Goal: Task Accomplishment & Management: Use online tool/utility

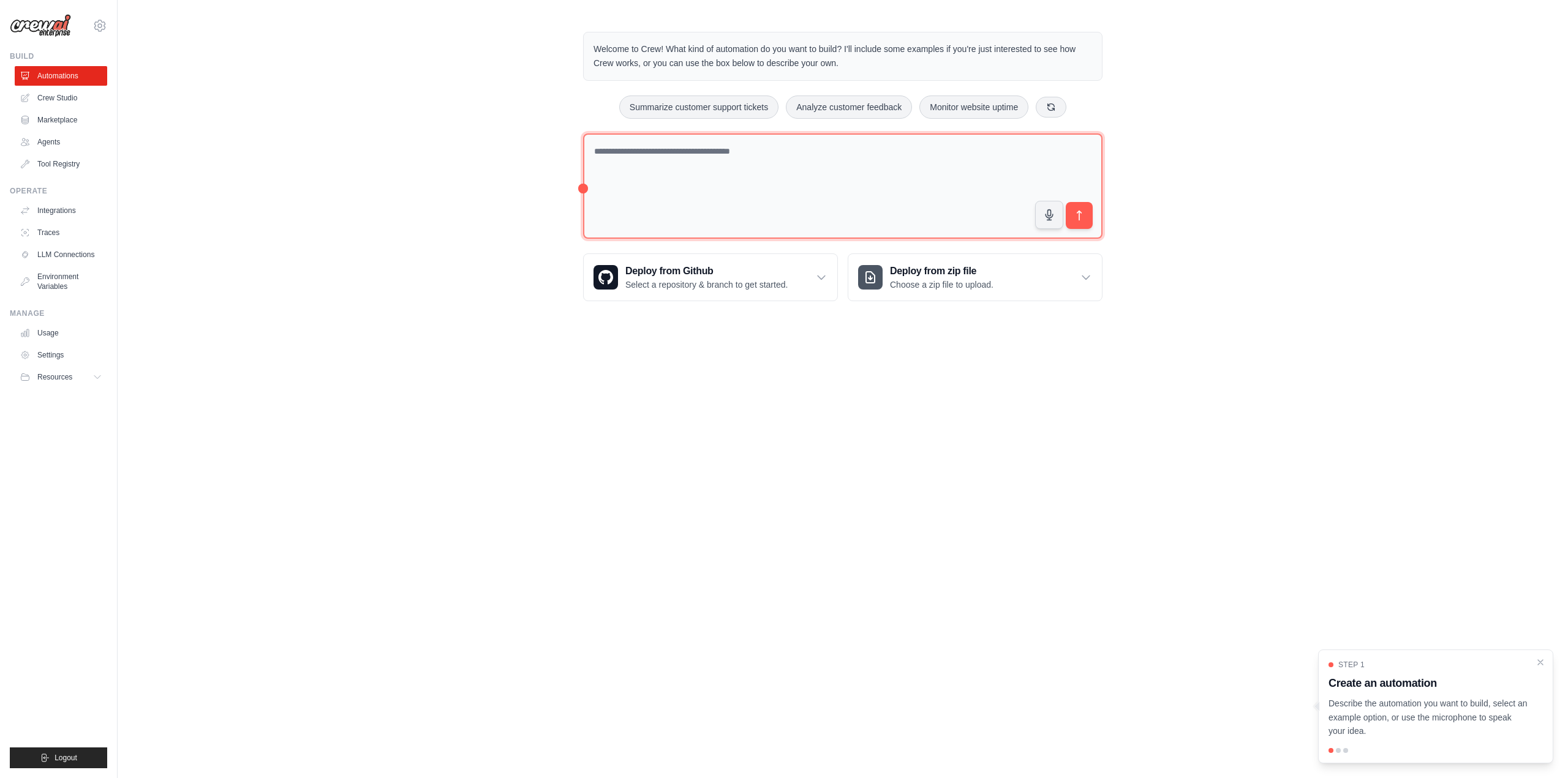
click at [745, 186] on textarea at bounding box center [843, 187] width 520 height 106
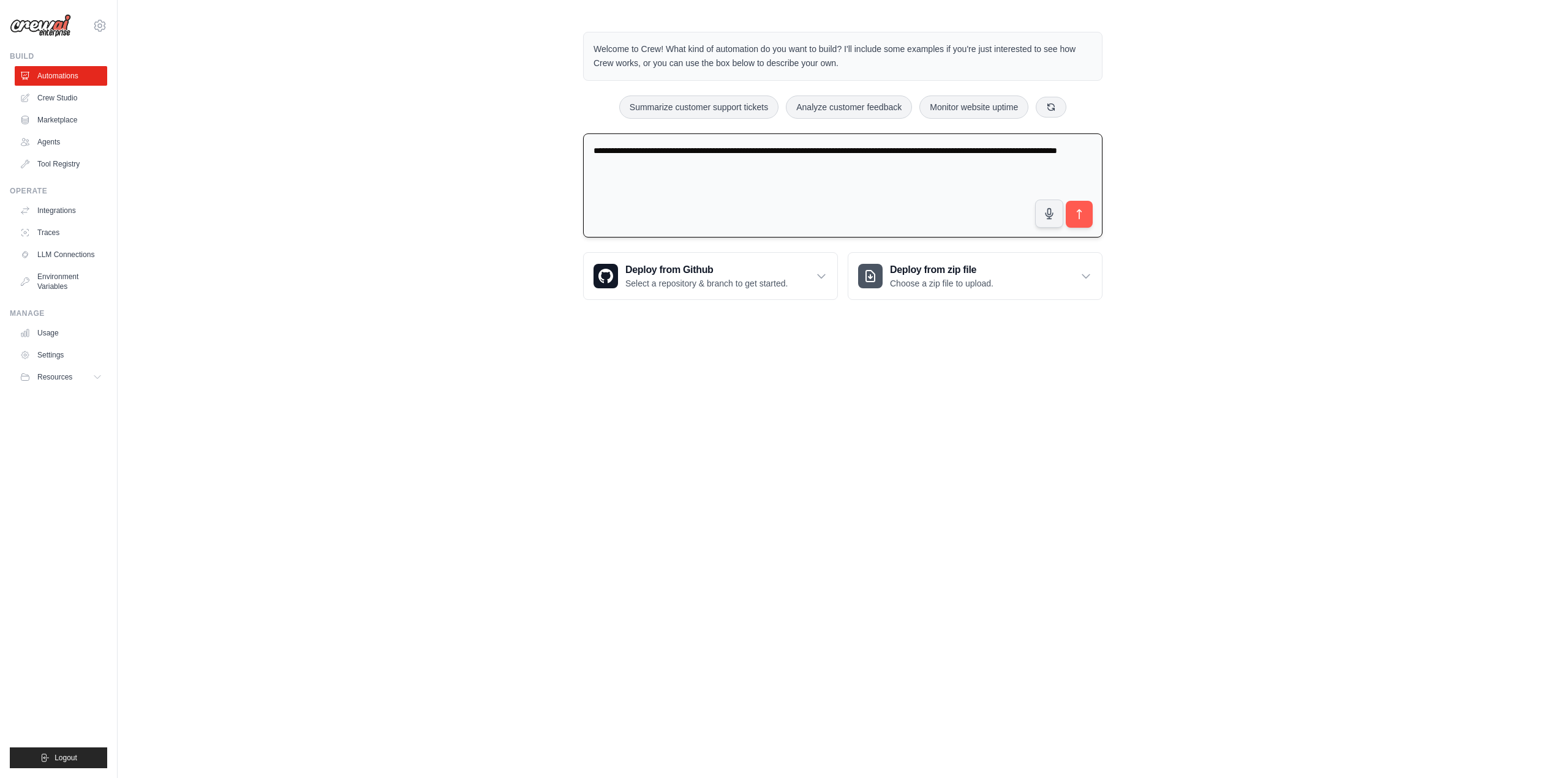
type textarea "**********"
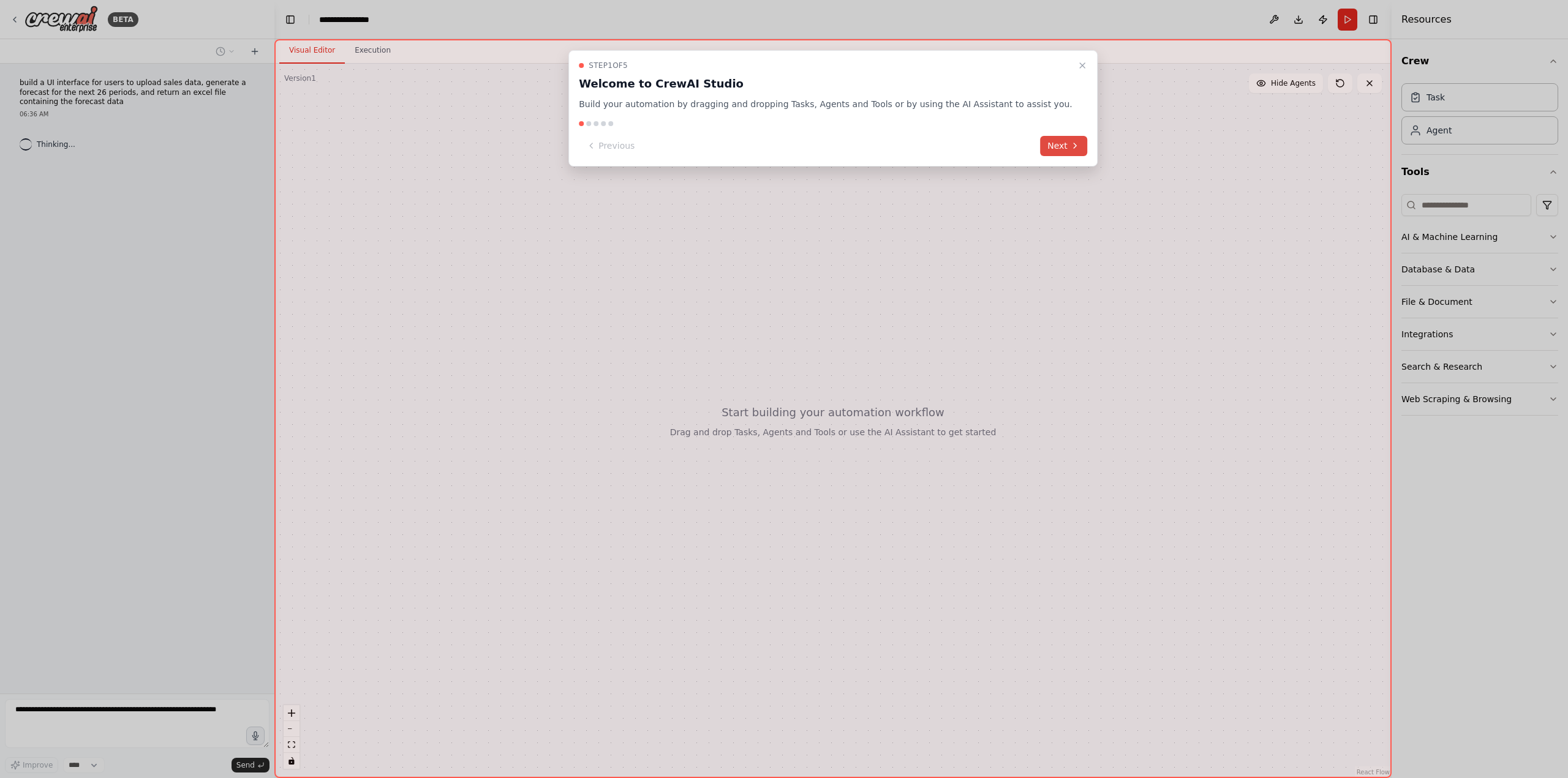
click at [1040, 141] on button "Next" at bounding box center [1063, 146] width 47 height 20
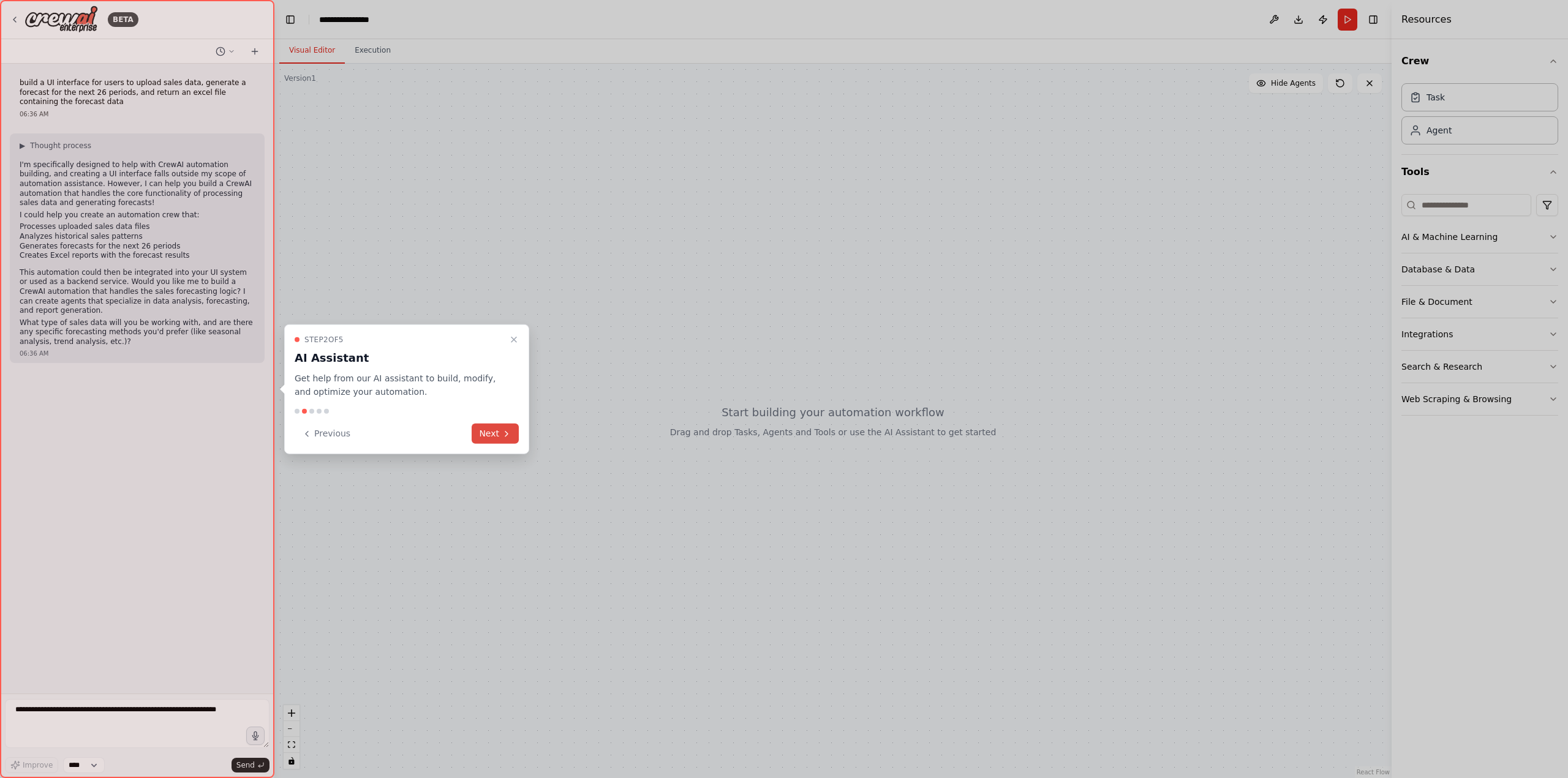
click at [492, 428] on button "Next" at bounding box center [495, 434] width 47 height 20
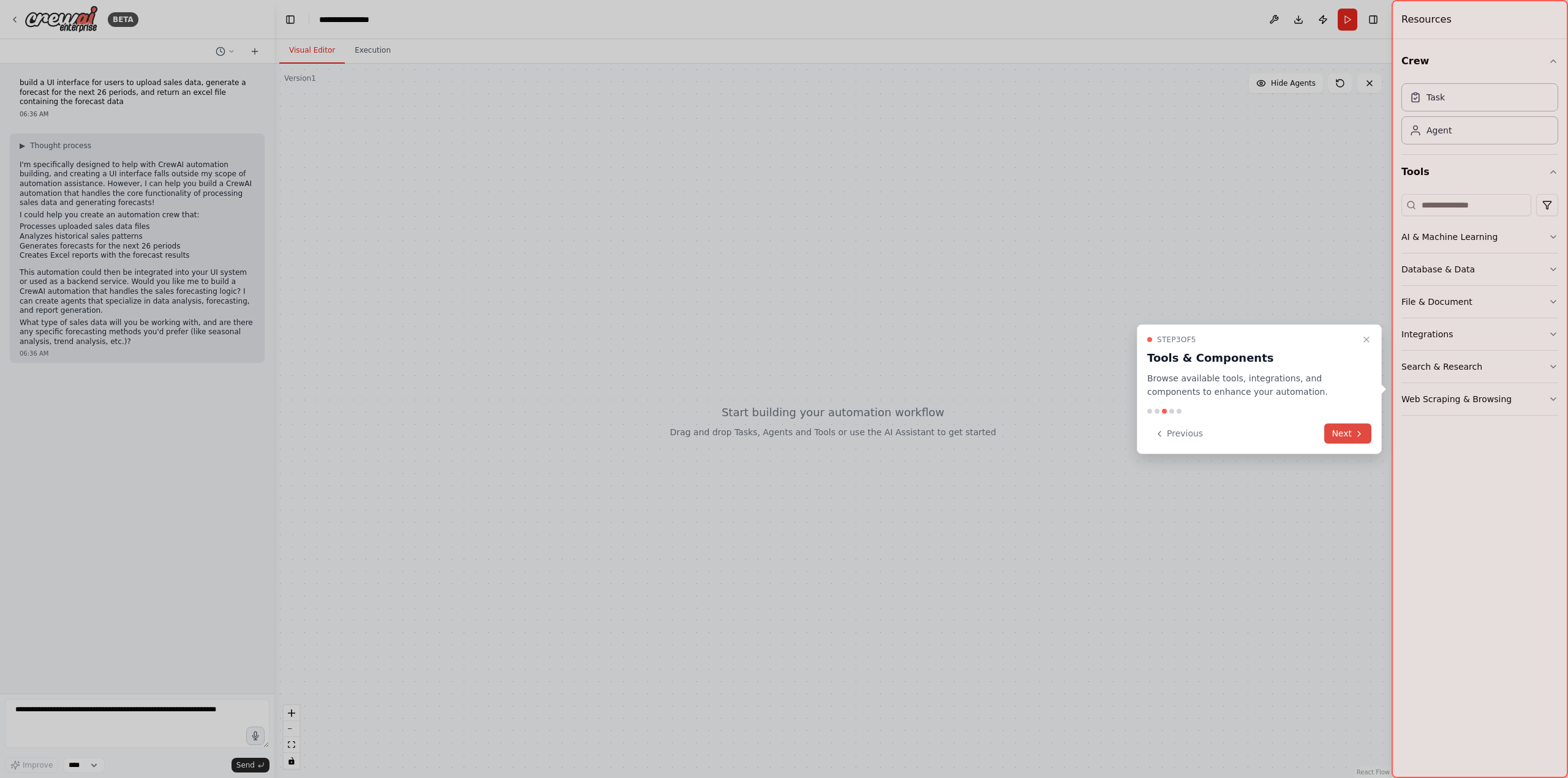
click at [1347, 437] on button "Next" at bounding box center [1348, 434] width 47 height 20
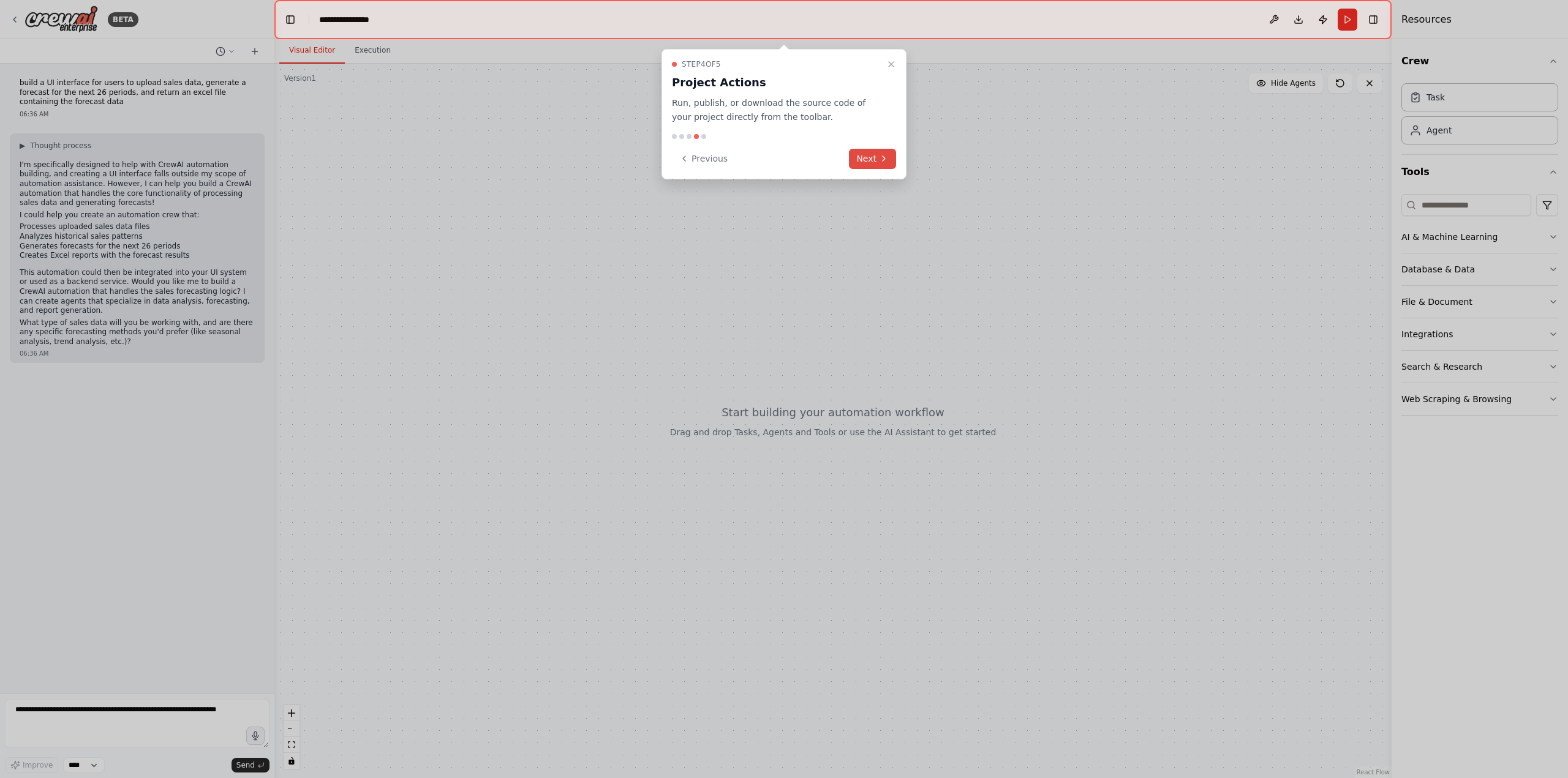
click at [868, 160] on button "Next" at bounding box center [872, 158] width 47 height 20
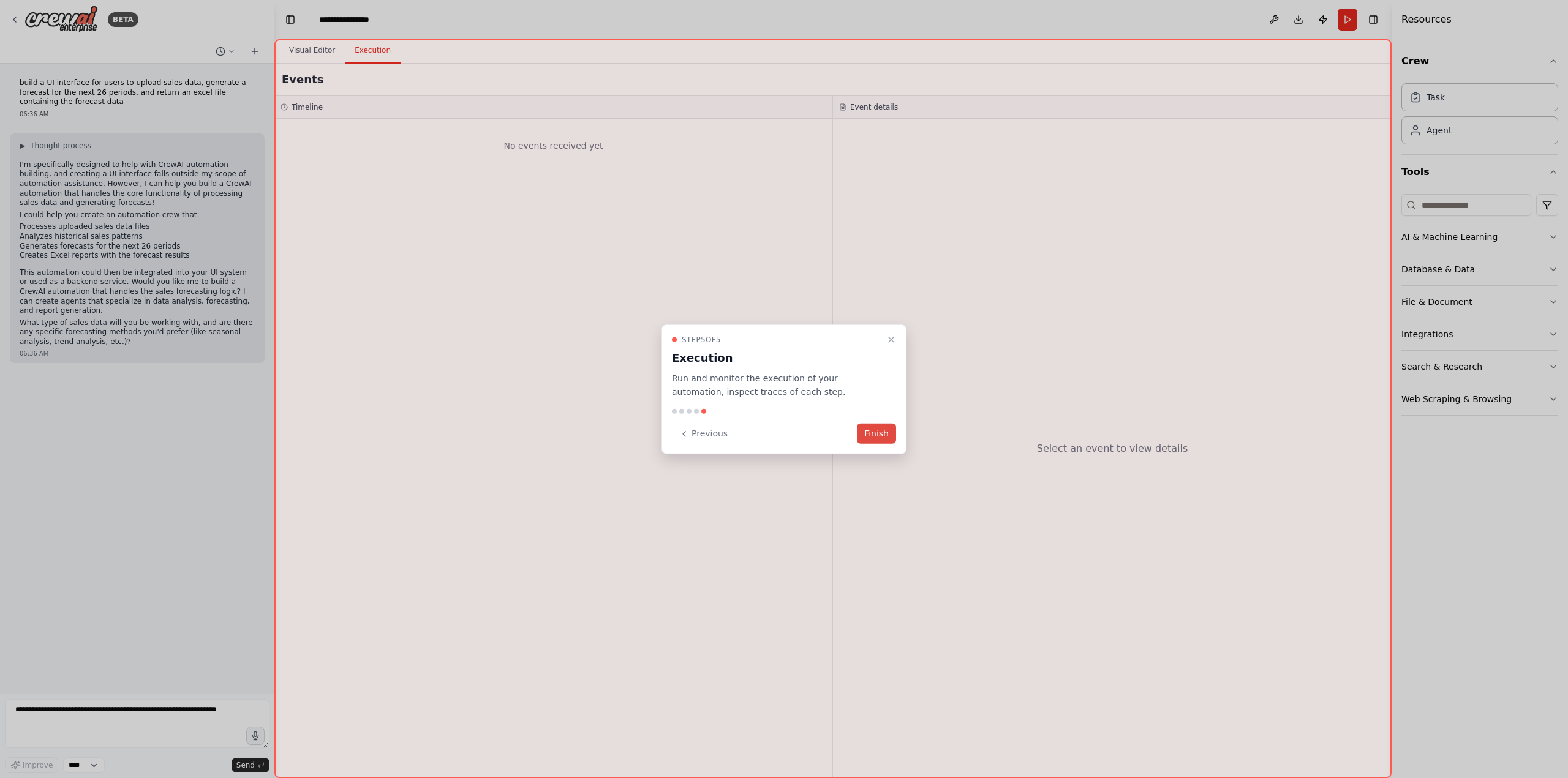
click at [871, 428] on button "Finish" at bounding box center [877, 434] width 39 height 20
